Goal: Task Accomplishment & Management: Manage account settings

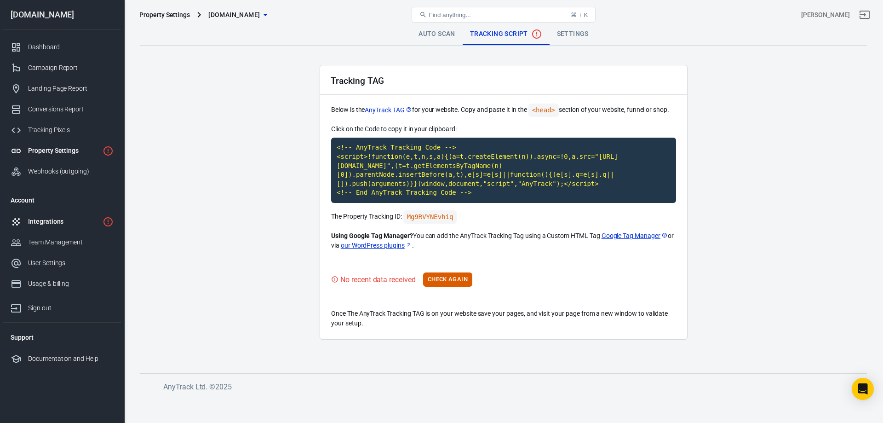
click at [60, 221] on div "Integrations" at bounding box center [63, 222] width 71 height 10
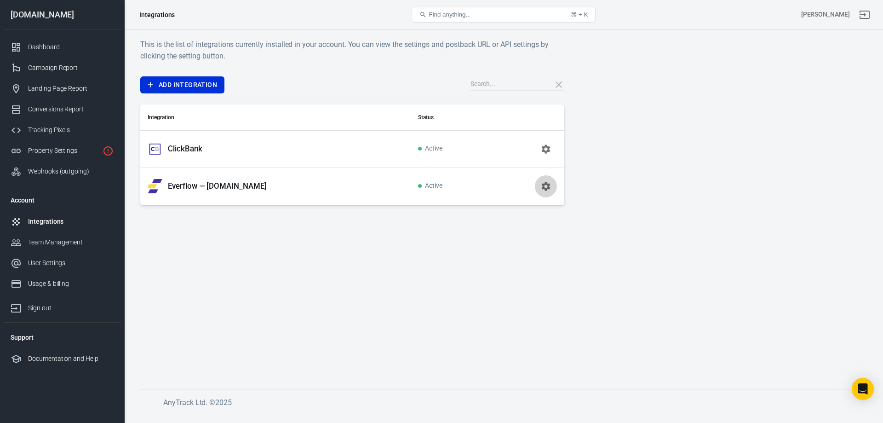
click at [547, 187] on icon "button" at bounding box center [545, 186] width 11 height 11
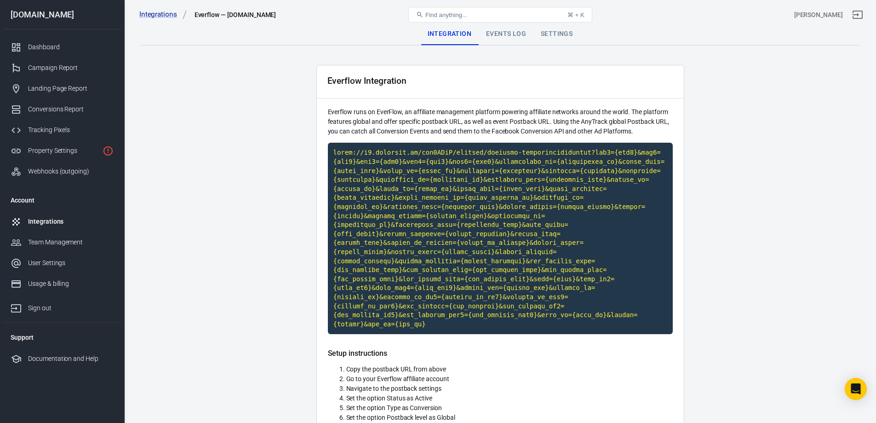
click at [764, 152] on main "Integration Events Log Settings Everflow Integration Everflow runs on EverFlow,…" at bounding box center [500, 342] width 720 height 638
click at [511, 34] on div "Events Log" at bounding box center [506, 34] width 55 height 22
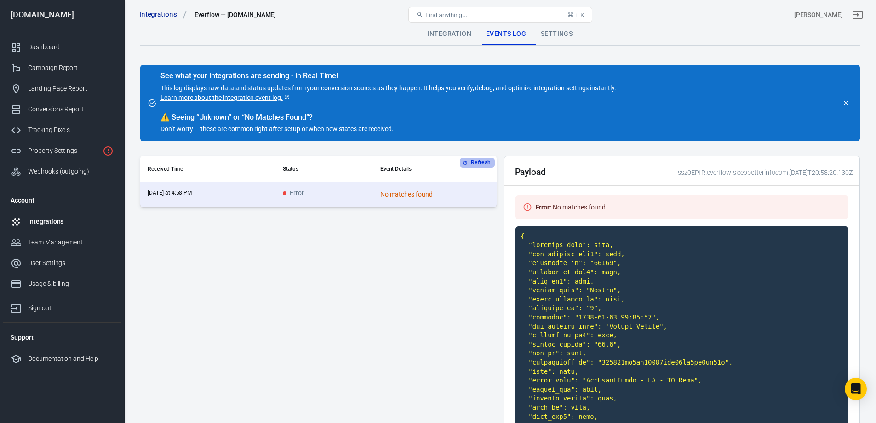
click at [479, 164] on button "Refresh" at bounding box center [477, 163] width 34 height 10
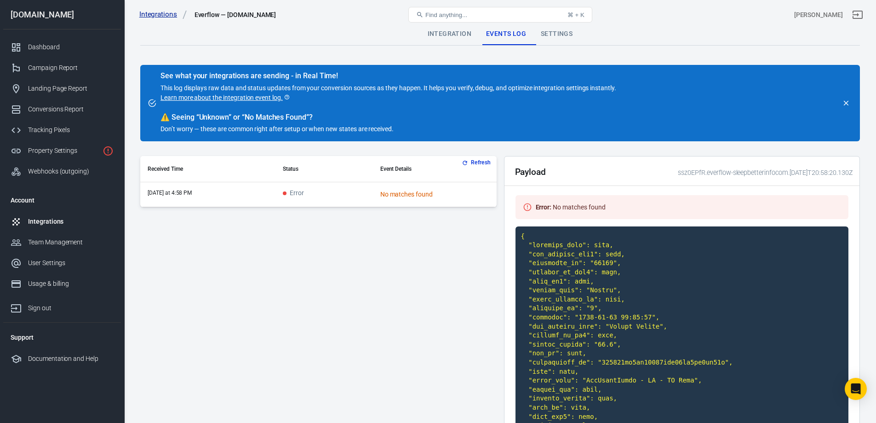
click at [154, 15] on link "Integrations" at bounding box center [163, 15] width 48 height 10
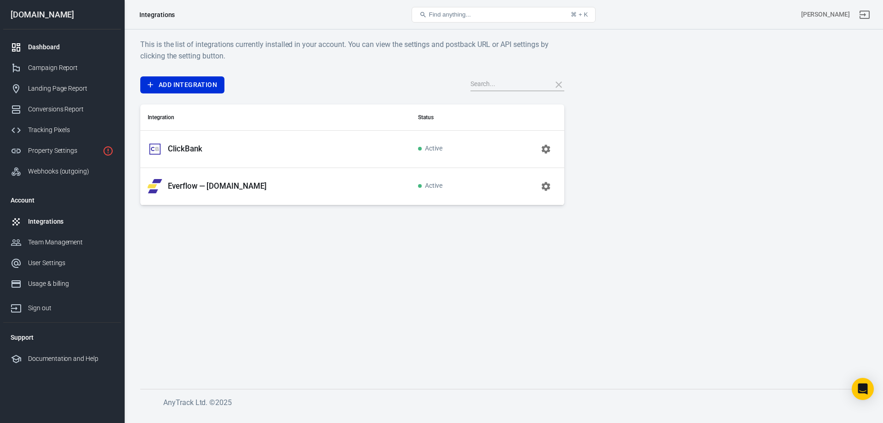
click at [55, 42] on link "Dashboard" at bounding box center [62, 47] width 118 height 21
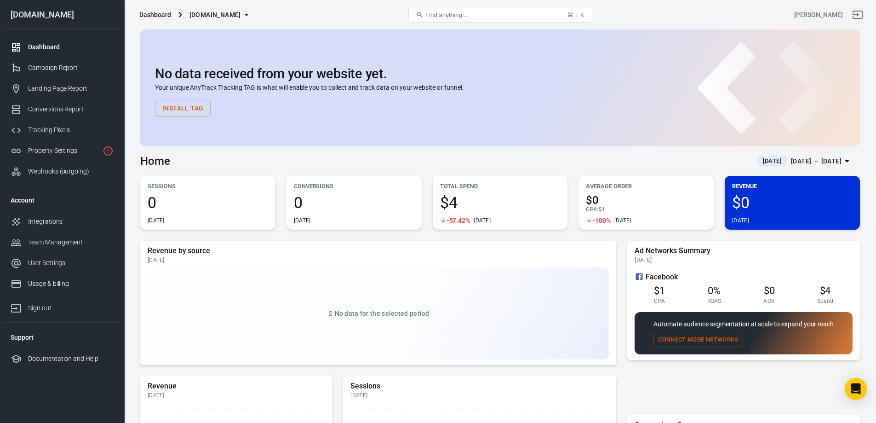
click at [241, 13] on span "[DOMAIN_NAME]" at bounding box center [214, 14] width 51 height 11
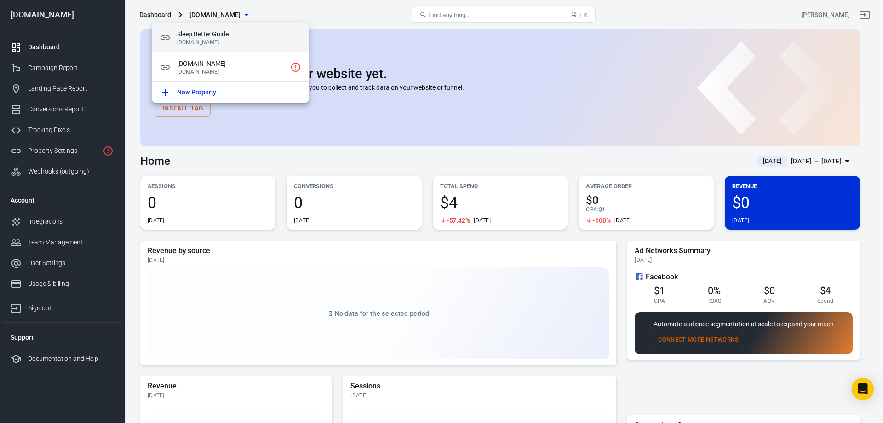
click at [231, 29] on span "Sleep Better Guide" at bounding box center [239, 34] width 124 height 10
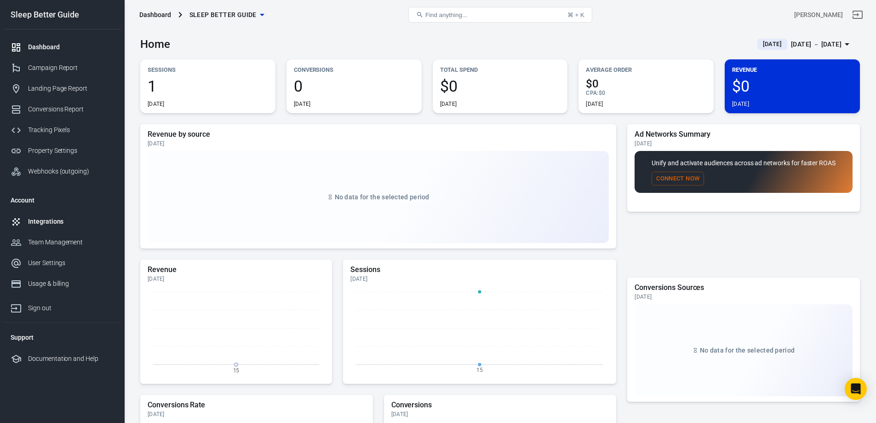
click at [49, 222] on div "Integrations" at bounding box center [71, 222] width 86 height 10
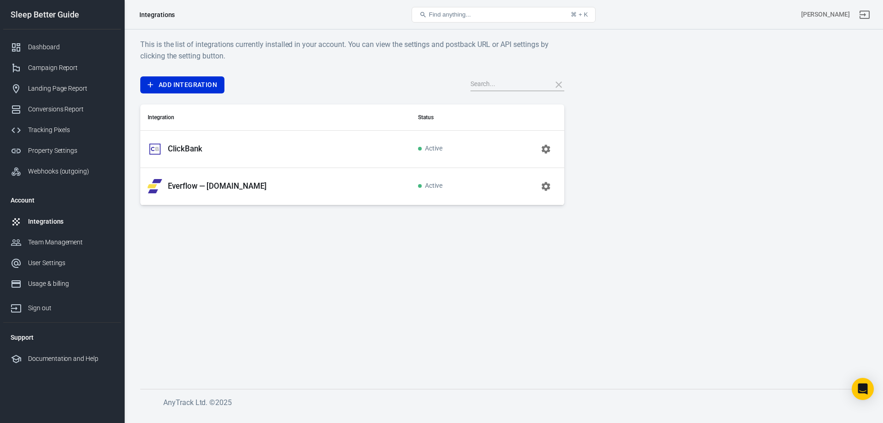
click at [229, 186] on p "Everflow — [DOMAIN_NAME]" at bounding box center [217, 186] width 99 height 10
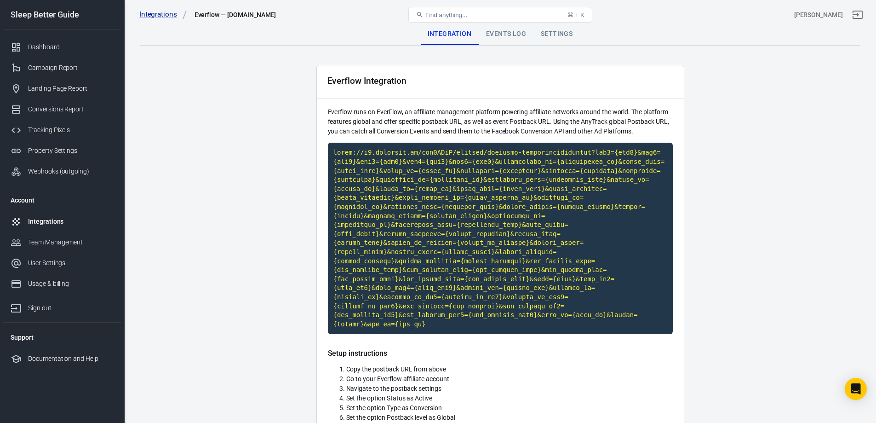
click at [514, 29] on div "Events Log" at bounding box center [506, 34] width 55 height 22
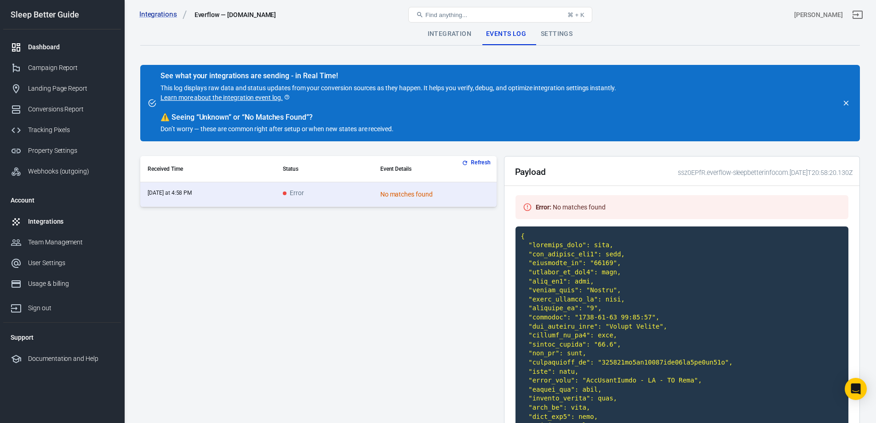
click at [43, 46] on div "Dashboard" at bounding box center [71, 47] width 86 height 10
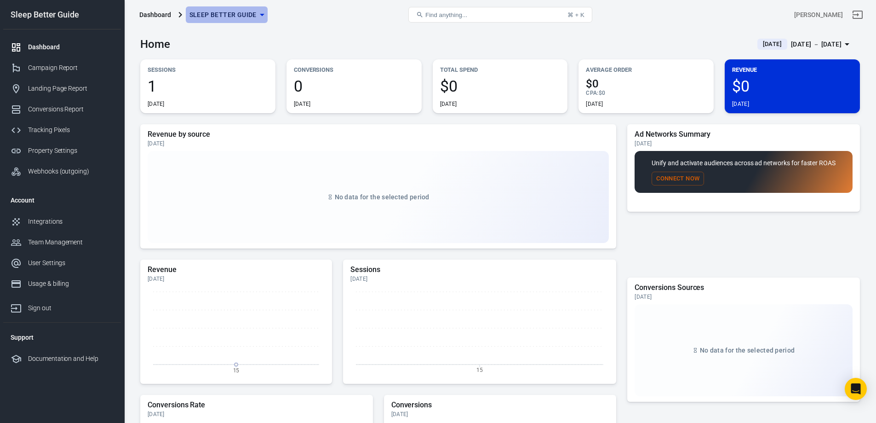
click at [261, 16] on icon "button" at bounding box center [262, 15] width 5 height 2
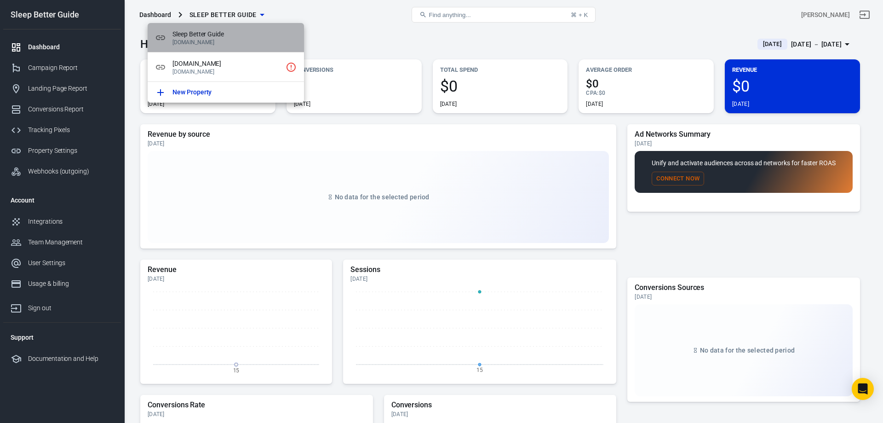
click at [240, 32] on span "Sleep Better Guide" at bounding box center [234, 34] width 124 height 10
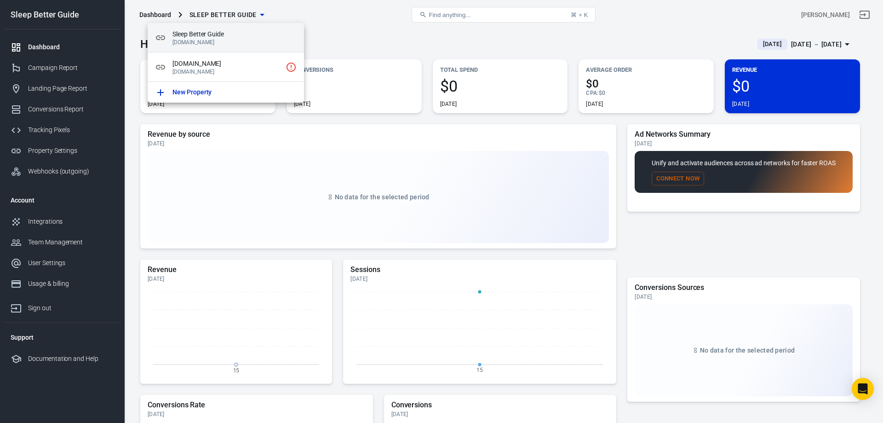
click at [212, 36] on span "Sleep Better Guide" at bounding box center [234, 34] width 124 height 10
click at [334, 18] on div at bounding box center [441, 211] width 883 height 423
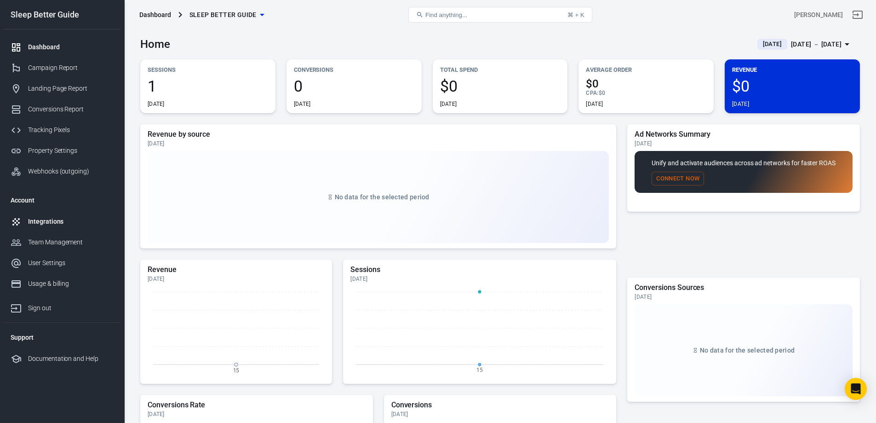
click at [65, 214] on link "Integrations" at bounding box center [62, 221] width 118 height 21
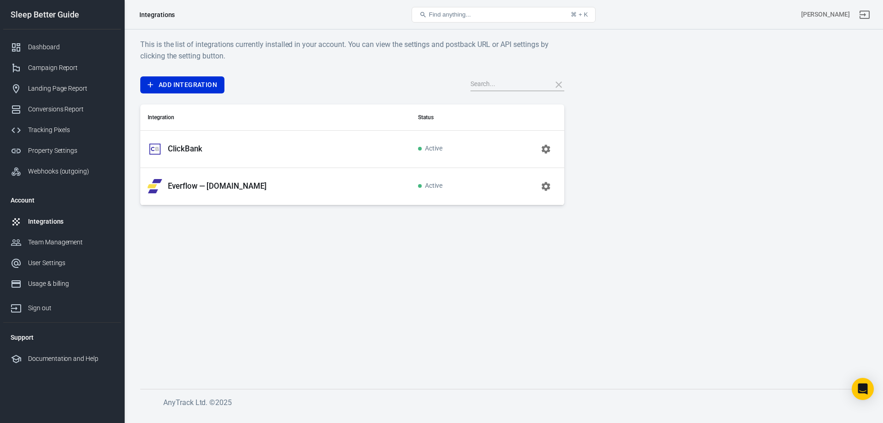
click at [545, 185] on icon "button" at bounding box center [545, 186] width 11 height 11
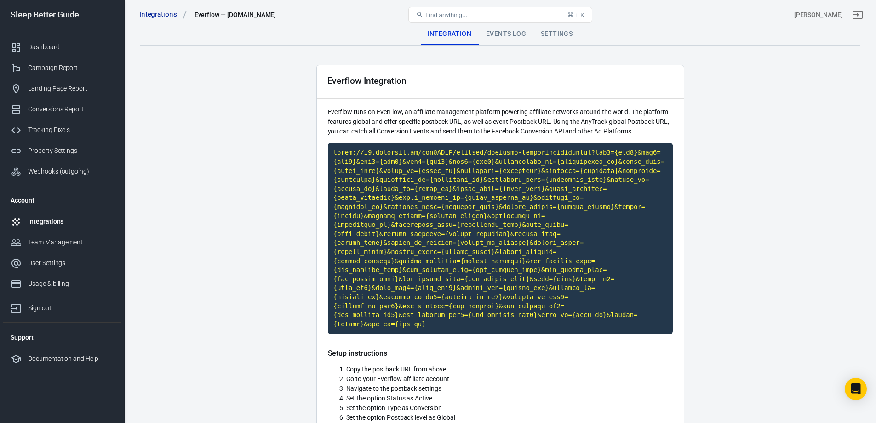
click at [746, 114] on main "Integration Events Log Settings Everflow Integration Everflow runs on EverFlow,…" at bounding box center [500, 342] width 720 height 638
click at [524, 32] on div "Events Log" at bounding box center [506, 34] width 55 height 22
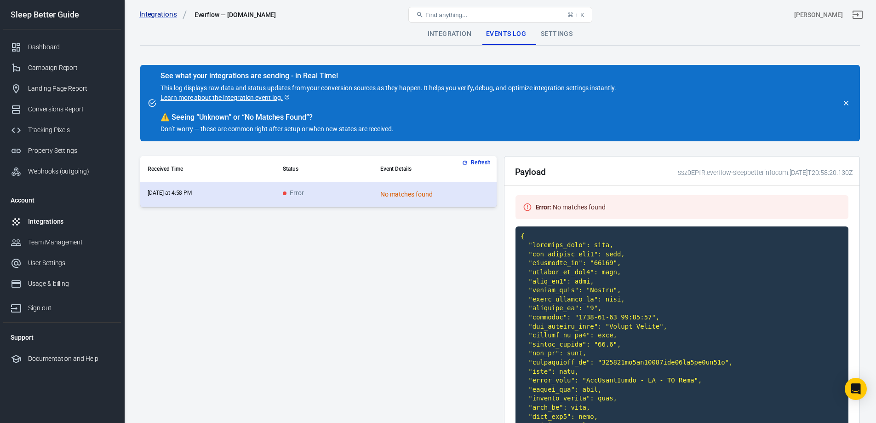
click at [398, 192] on div "No matches found" at bounding box center [434, 194] width 109 height 10
click at [165, 193] on time "[DATE] at 4:58 PM" at bounding box center [170, 192] width 44 height 6
click at [257, 193] on td "[DATE] at 4:58 PM" at bounding box center [207, 194] width 135 height 25
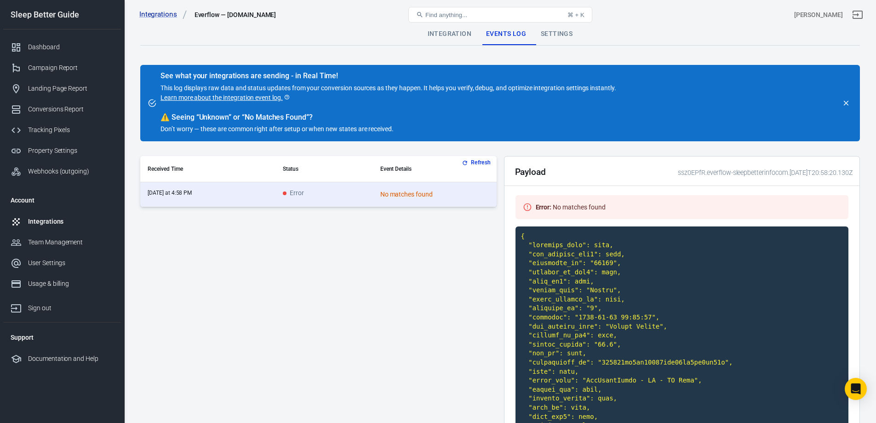
click at [562, 36] on div "Settings" at bounding box center [556, 34] width 46 height 22
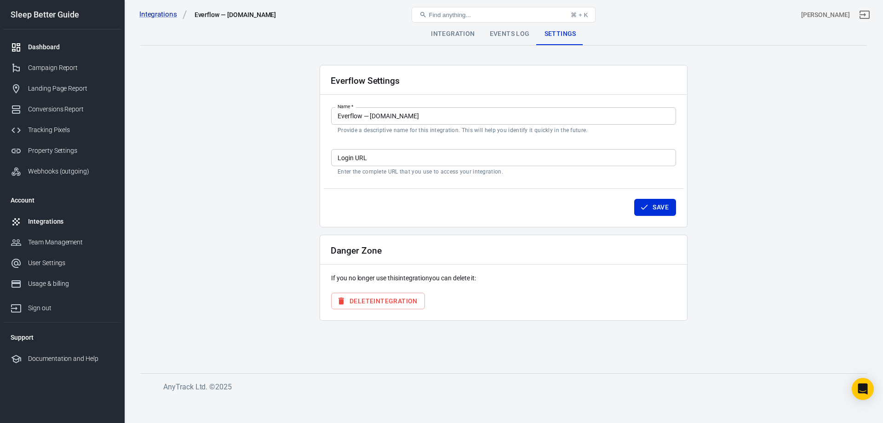
click at [33, 47] on div "Dashboard" at bounding box center [71, 47] width 86 height 10
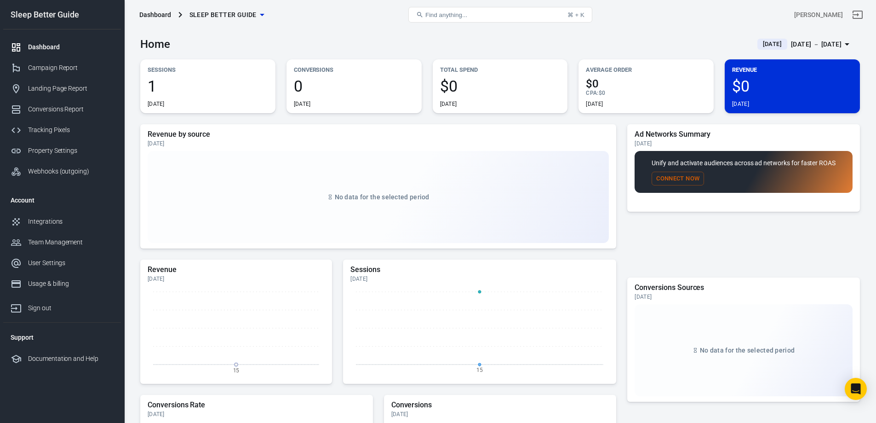
click at [154, 84] on span "1" at bounding box center [208, 86] width 120 height 16
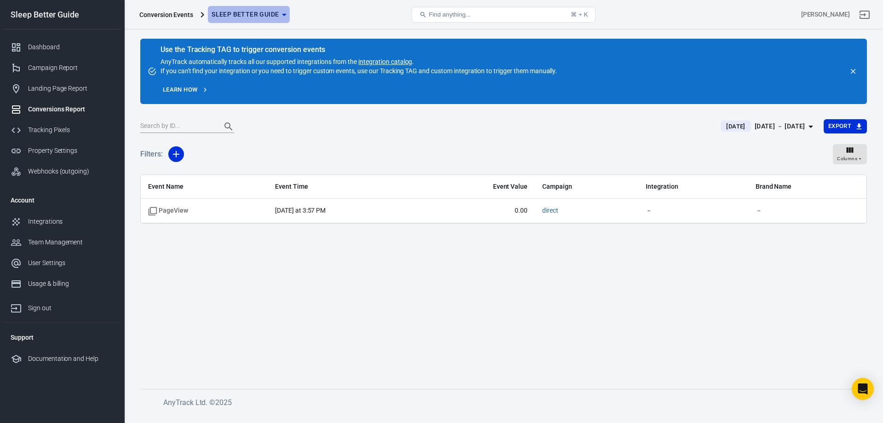
click at [285, 14] on icon "button" at bounding box center [284, 15] width 5 height 2
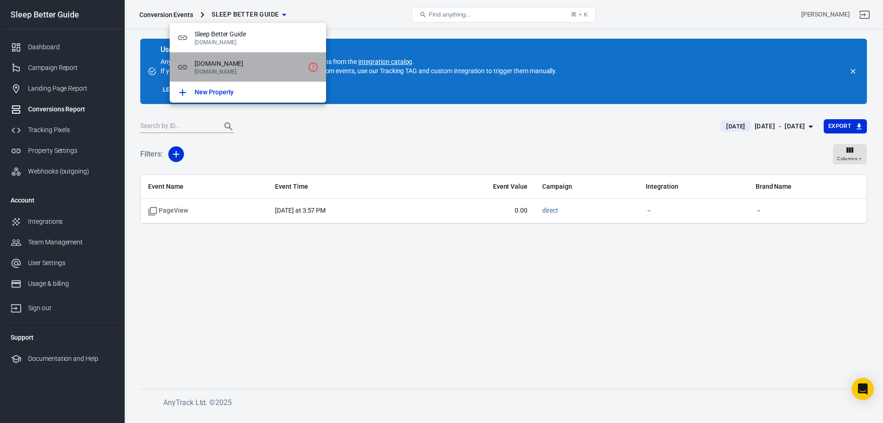
click at [296, 65] on span "[DOMAIN_NAME]" at bounding box center [248, 64] width 109 height 10
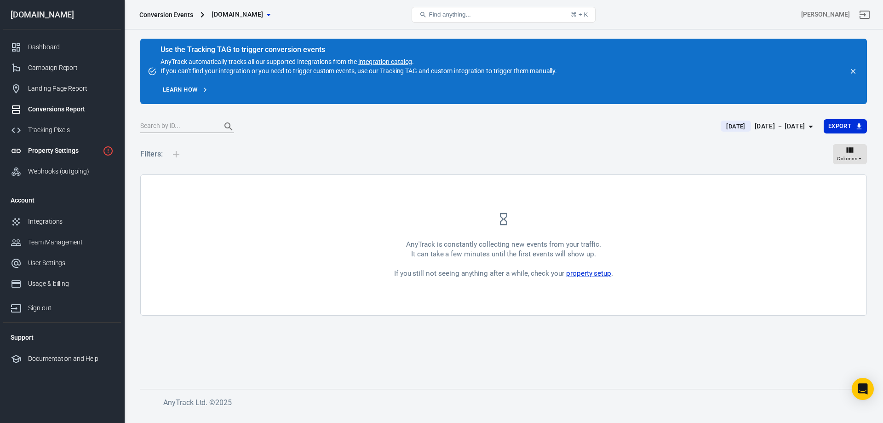
click at [89, 149] on div "Property Settings" at bounding box center [63, 151] width 71 height 10
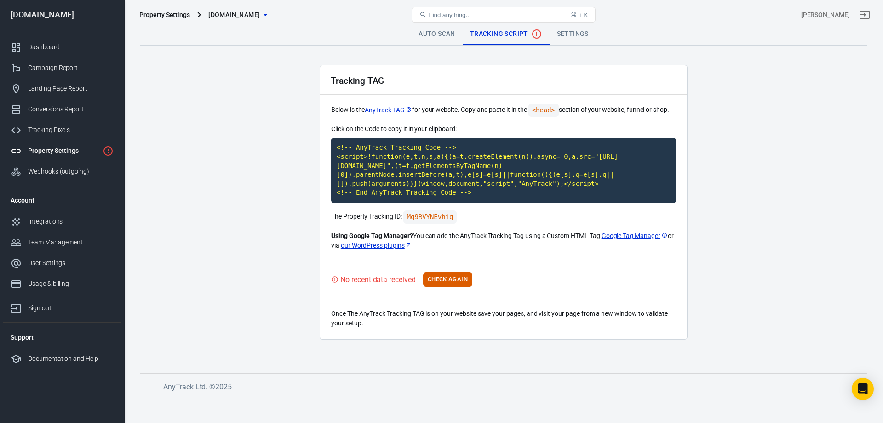
click at [63, 144] on link "Property Settings" at bounding box center [62, 150] width 118 height 21
click at [59, 149] on div "Property Settings" at bounding box center [63, 151] width 71 height 10
click at [234, 14] on span "[DOMAIN_NAME]" at bounding box center [233, 14] width 51 height 11
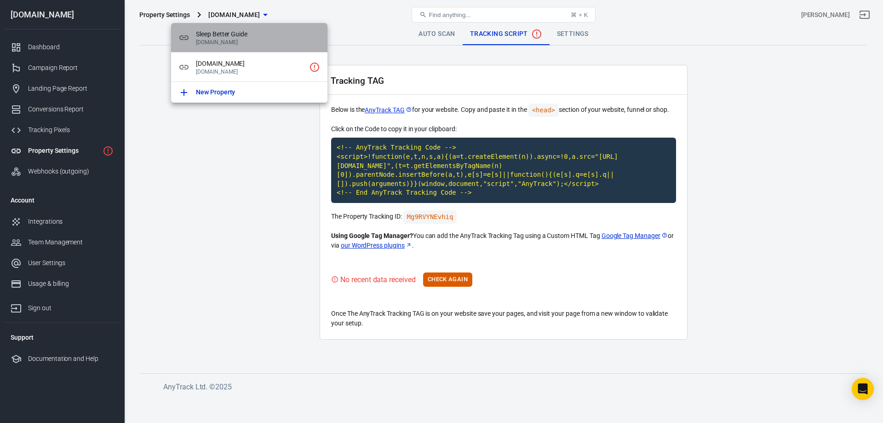
click at [234, 33] on span "Sleep Better Guide" at bounding box center [258, 34] width 124 height 10
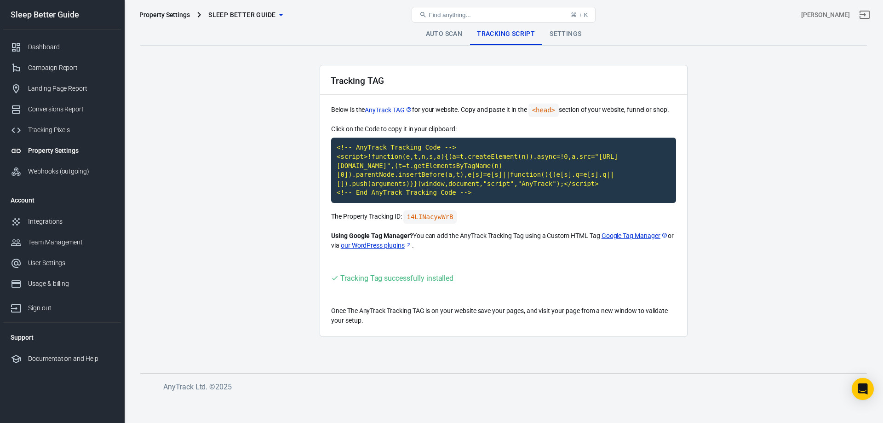
click at [234, 16] on span "Sleep Better Guide" at bounding box center [241, 14] width 67 height 11
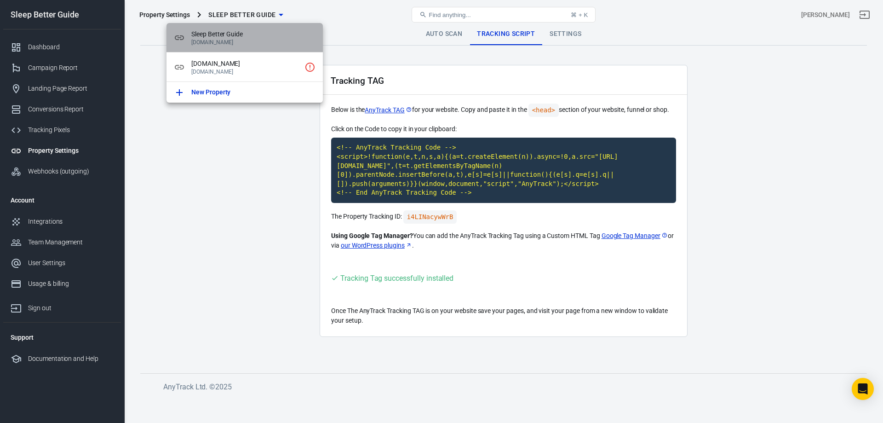
click at [229, 40] on p "[DOMAIN_NAME]" at bounding box center [253, 42] width 124 height 6
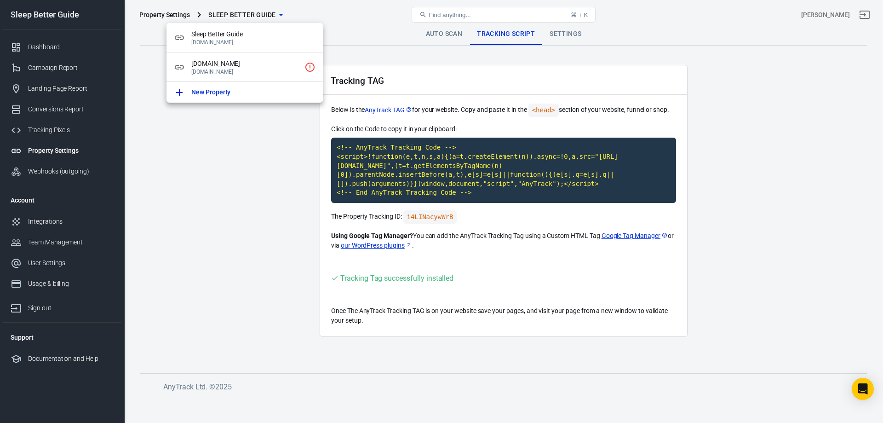
click at [337, 29] on div at bounding box center [441, 211] width 883 height 423
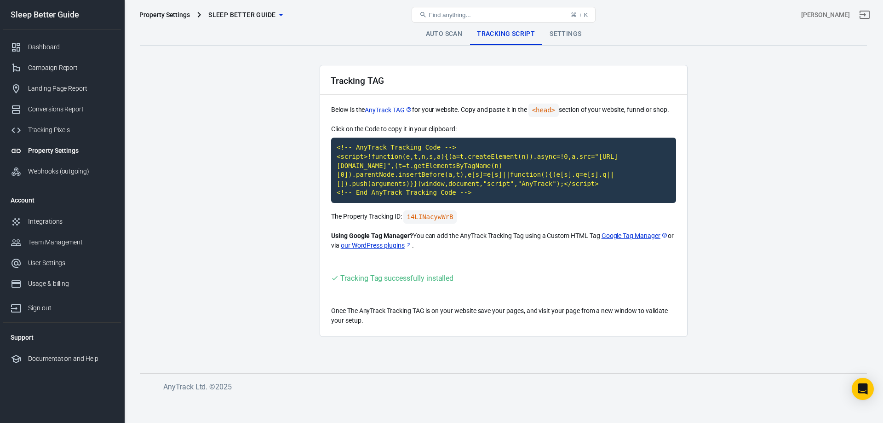
click at [446, 32] on link "Auto Scan" at bounding box center [443, 34] width 51 height 22
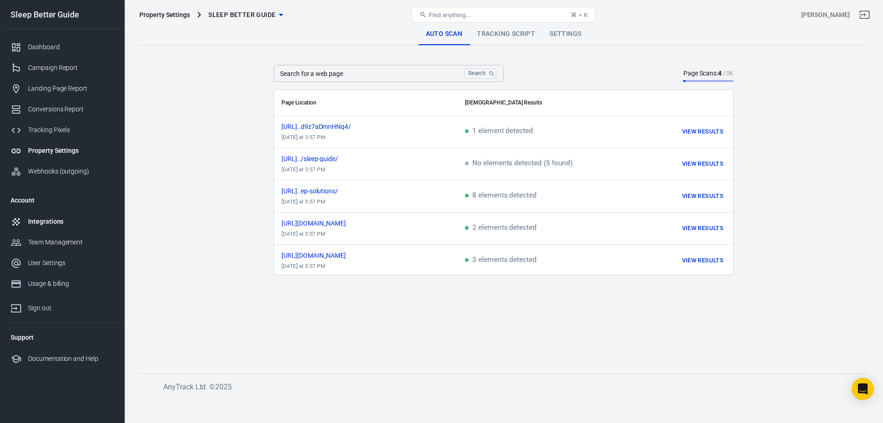
click at [55, 219] on div "Integrations" at bounding box center [71, 222] width 86 height 10
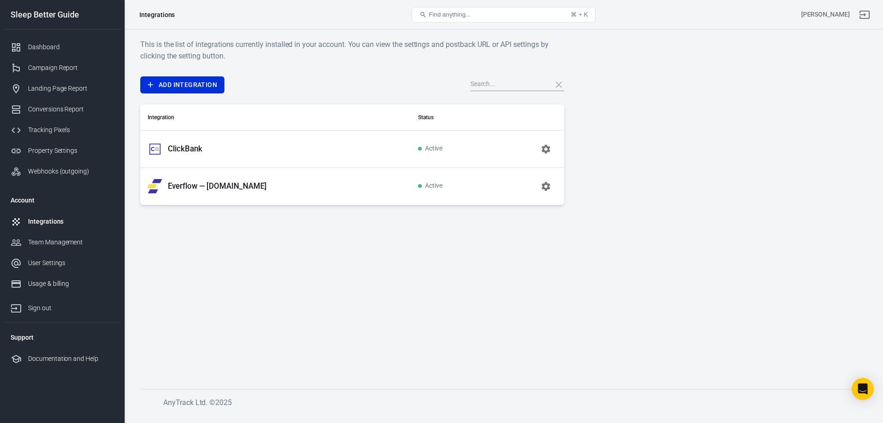
click at [545, 183] on icon "button" at bounding box center [545, 186] width 9 height 9
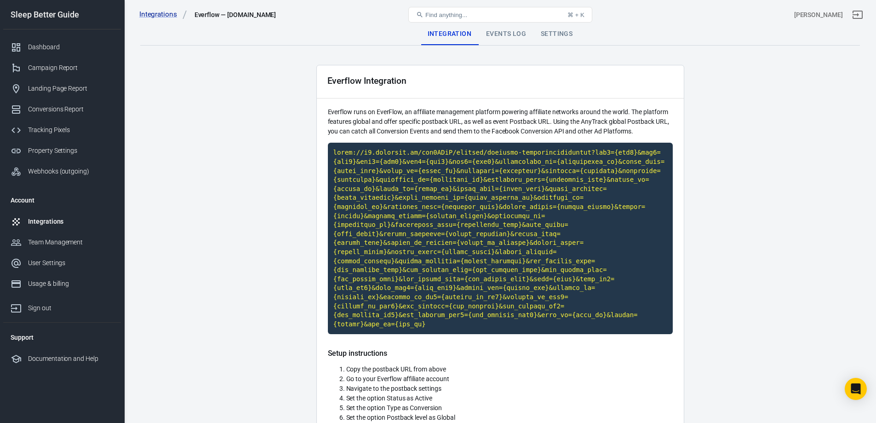
click at [223, 253] on main "Integration Events Log Settings Everflow Integration Everflow runs on EverFlow,…" at bounding box center [500, 342] width 720 height 638
click at [37, 44] on div "Dashboard" at bounding box center [71, 47] width 86 height 10
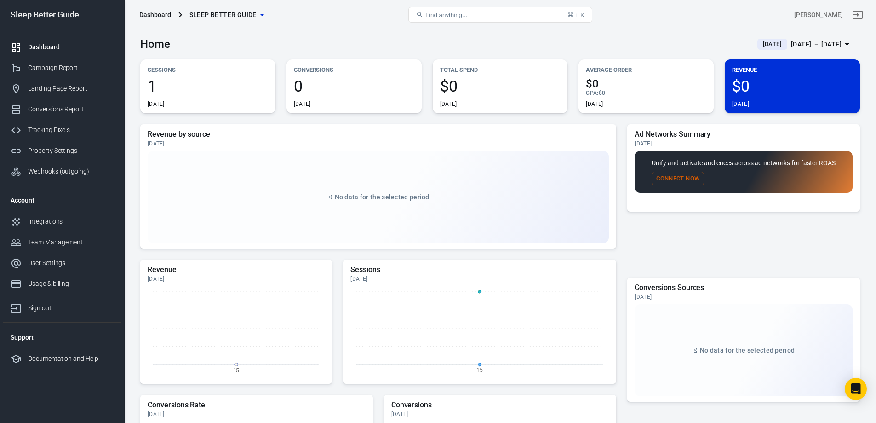
click at [237, 11] on span "Sleep Better Guide" at bounding box center [222, 14] width 67 height 11
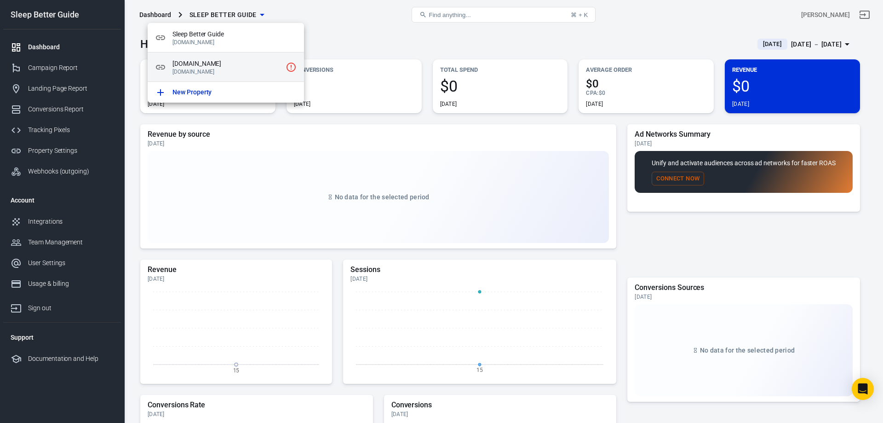
click at [243, 65] on span "[DOMAIN_NAME]" at bounding box center [226, 64] width 109 height 10
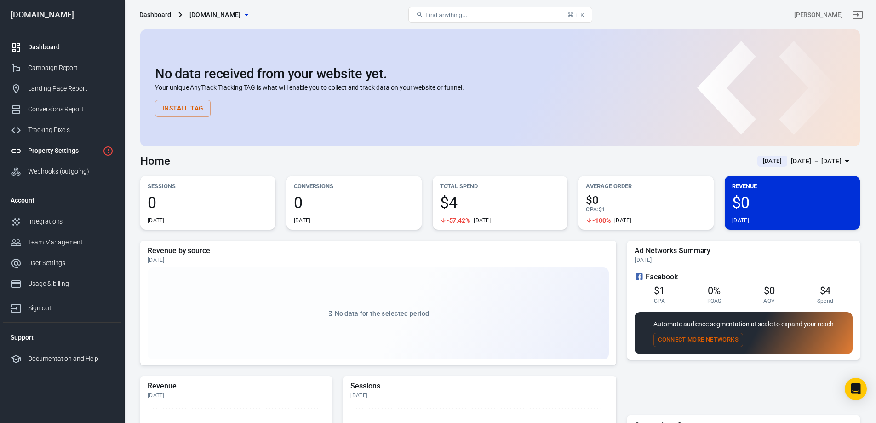
click at [72, 152] on div "Property Settings" at bounding box center [63, 151] width 71 height 10
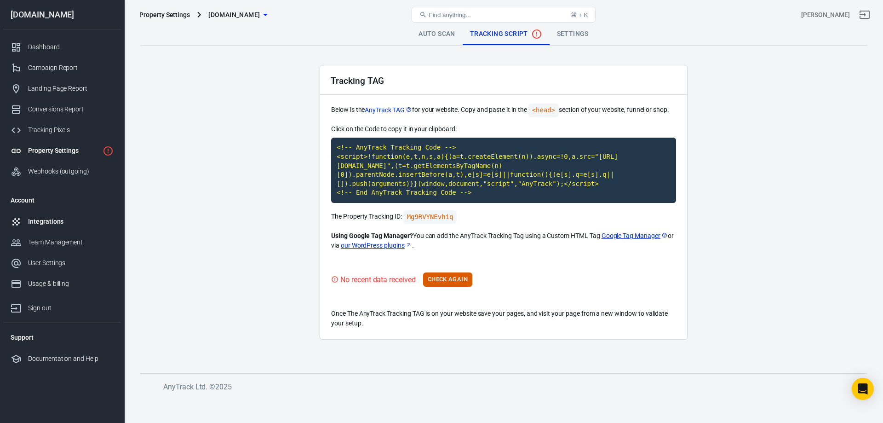
click at [61, 224] on div "Integrations" at bounding box center [71, 222] width 86 height 10
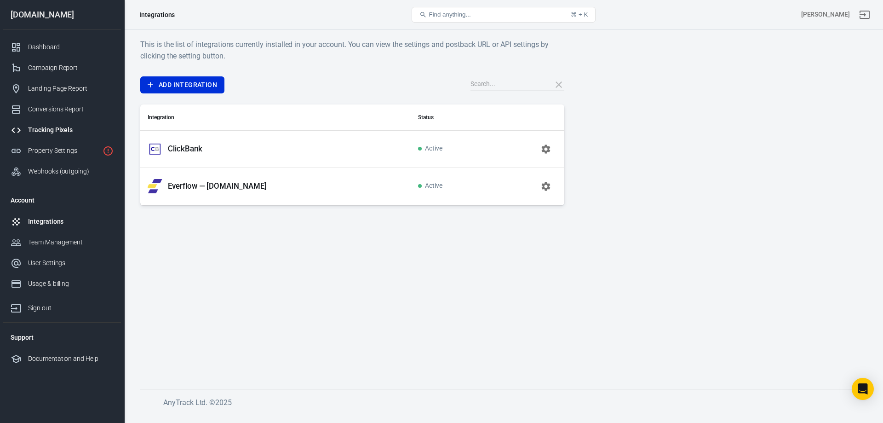
click at [73, 129] on div "Tracking Pixels" at bounding box center [71, 130] width 86 height 10
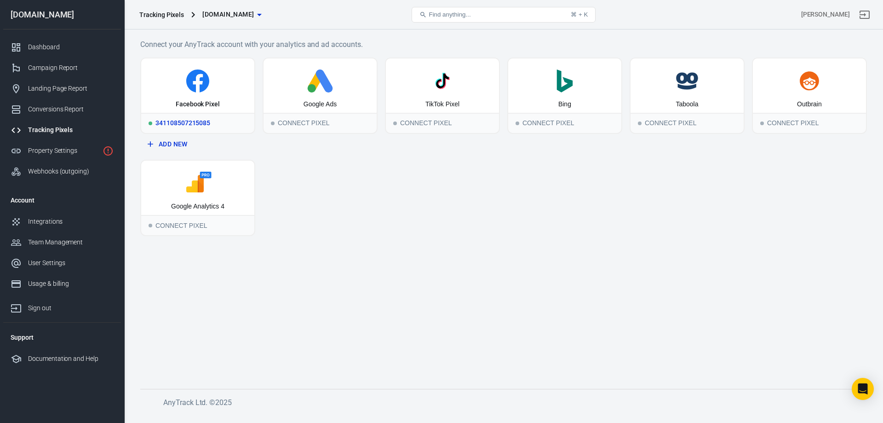
click at [214, 85] on icon at bounding box center [198, 80] width 106 height 23
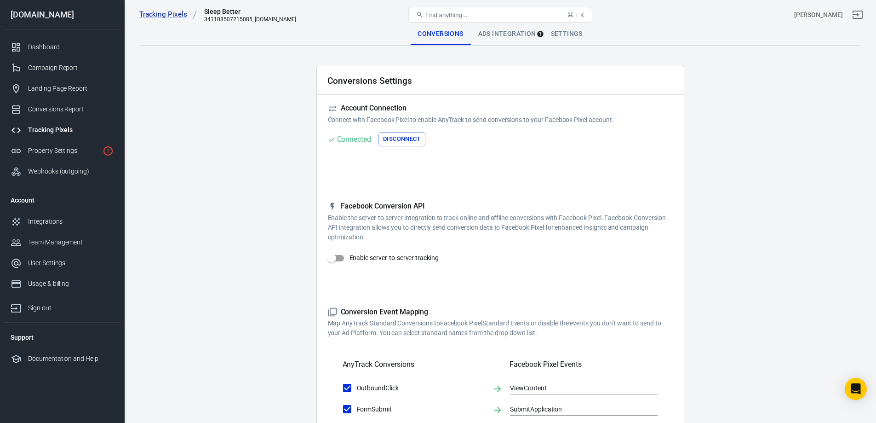
click at [339, 255] on input "Enable server-to-server tracking" at bounding box center [331, 257] width 52 height 17
checkbox input "true"
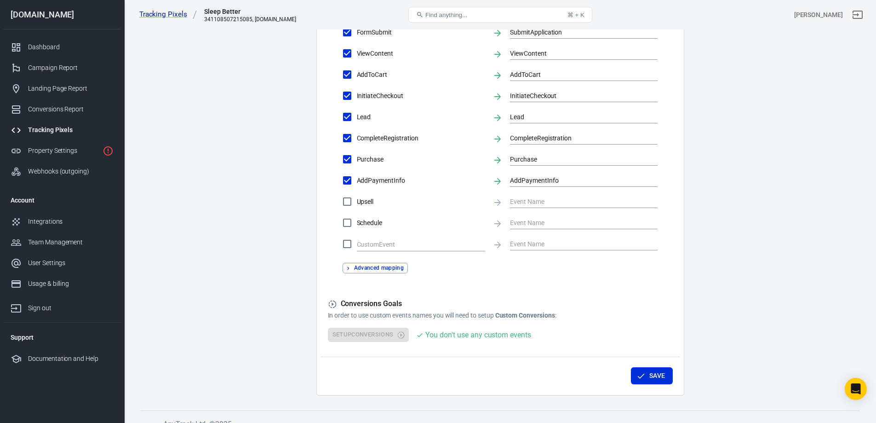
scroll to position [422, 0]
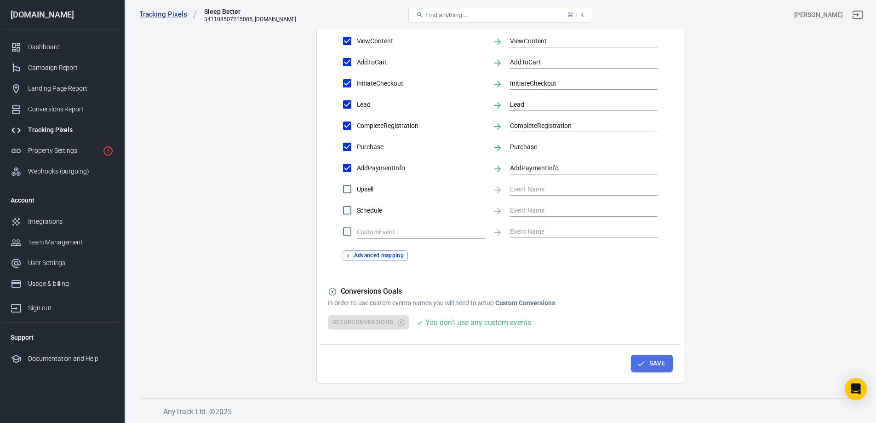
click at [662, 361] on button "Save" at bounding box center [652, 363] width 42 height 17
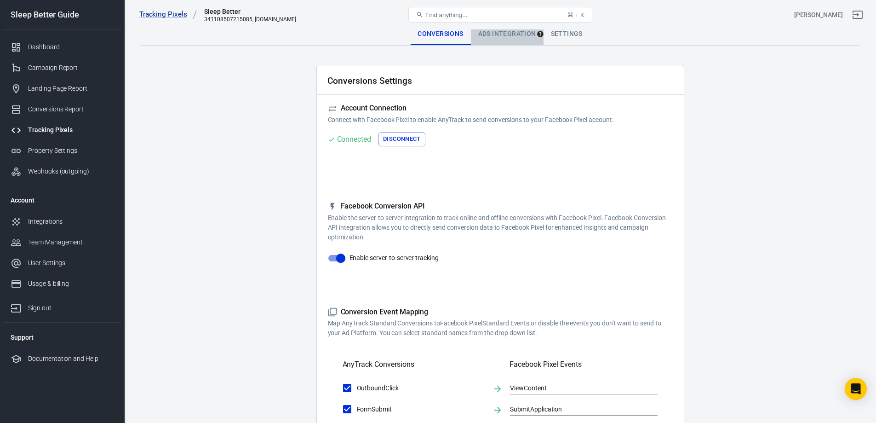
click at [503, 38] on div "Ads Integration" at bounding box center [507, 34] width 73 height 22
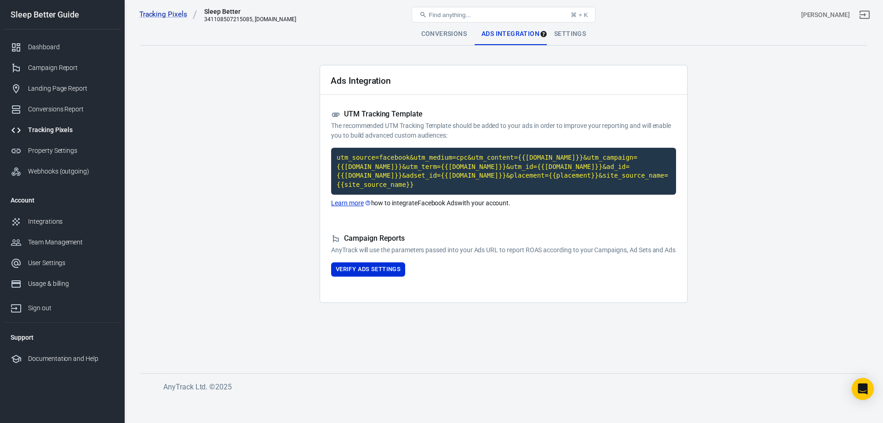
click at [565, 34] on div "Settings" at bounding box center [570, 34] width 46 height 22
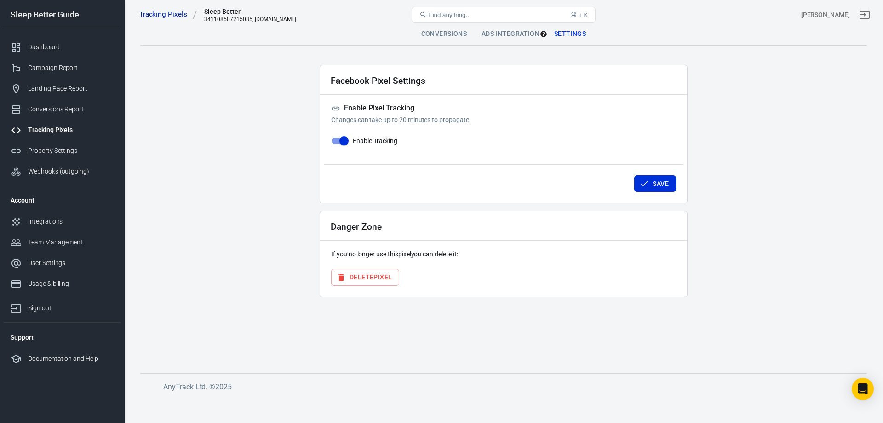
click at [505, 34] on div "Ads Integration" at bounding box center [510, 34] width 73 height 22
